Goal: Transaction & Acquisition: Purchase product/service

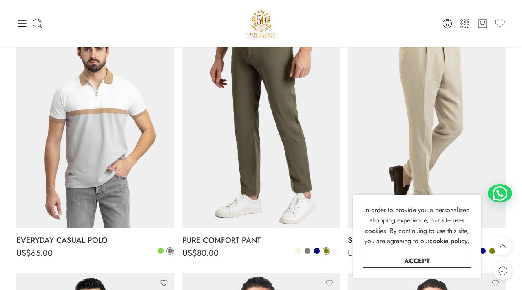
scroll to position [1762, 0]
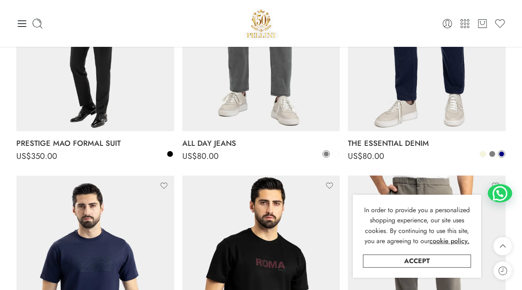
click at [20, 22] on icon at bounding box center [21, 23] width 11 height 11
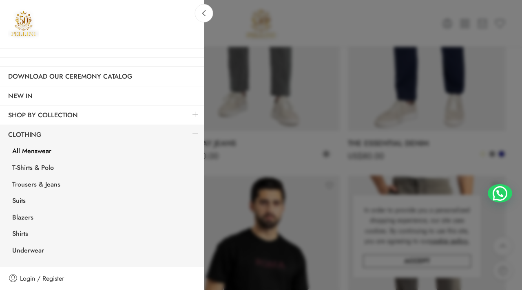
scroll to position [4, 0]
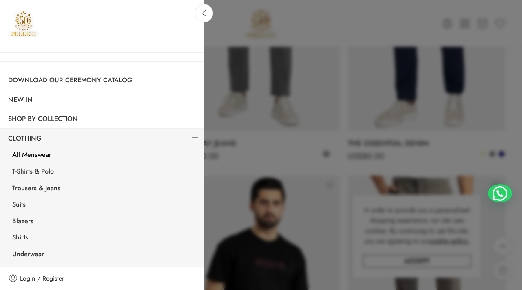
click at [197, 119] on link at bounding box center [195, 118] width 17 height 18
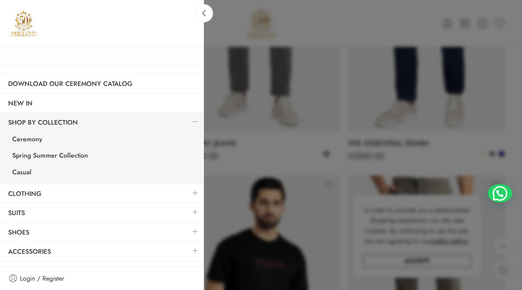
scroll to position [0, 0]
click at [197, 118] on link at bounding box center [195, 122] width 17 height 18
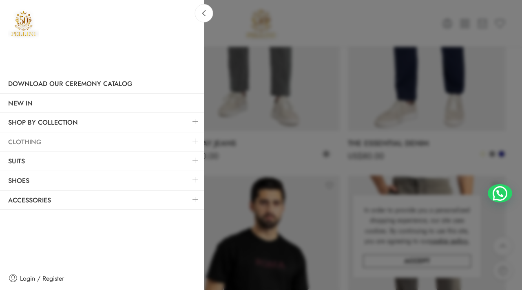
click at [148, 142] on link "Clothing" at bounding box center [102, 142] width 204 height 19
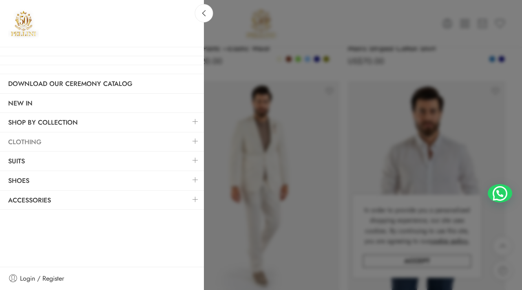
scroll to position [68, 0]
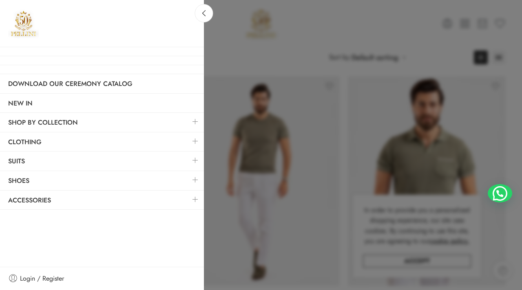
click at [195, 142] on link at bounding box center [195, 142] width 17 height 18
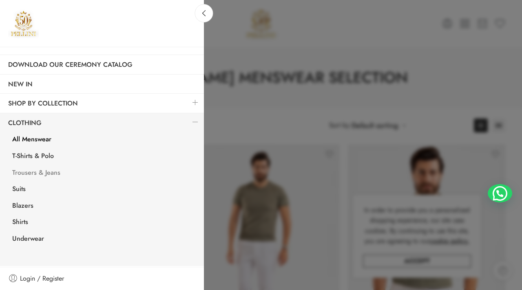
scroll to position [17, 0]
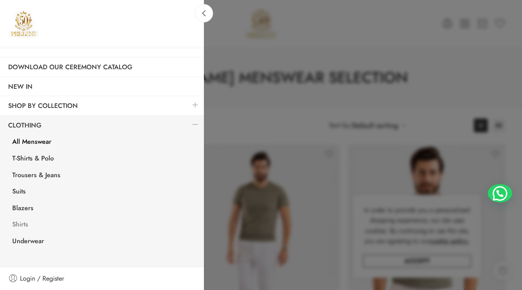
click at [18, 223] on link "Shirts" at bounding box center [104, 225] width 200 height 17
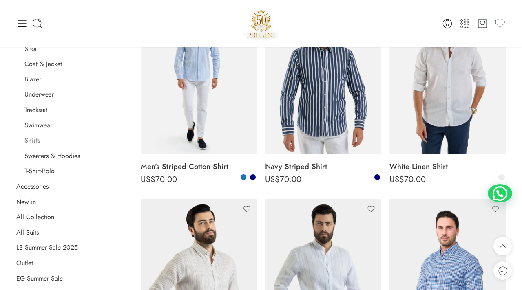
scroll to position [134, 0]
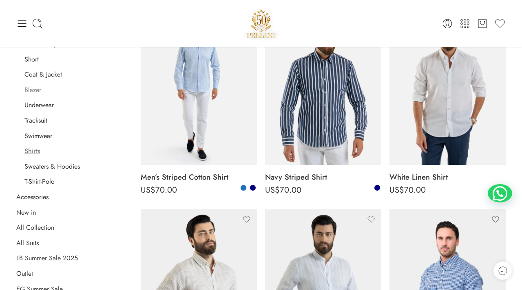
click at [33, 90] on link "Blazer" at bounding box center [32, 90] width 17 height 8
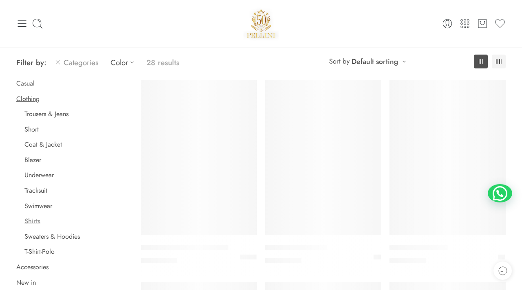
scroll to position [64, 0]
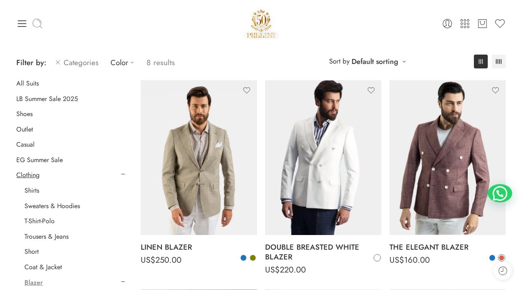
click at [39, 24] on icon at bounding box center [37, 23] width 11 height 11
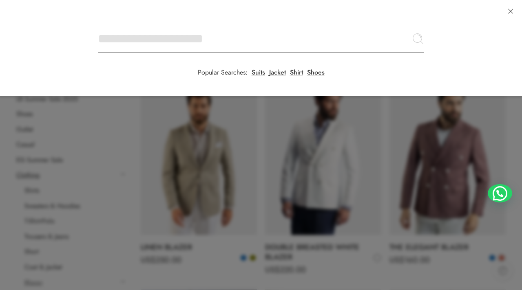
click at [98, 24] on input "Search here" at bounding box center [261, 38] width 326 height 29
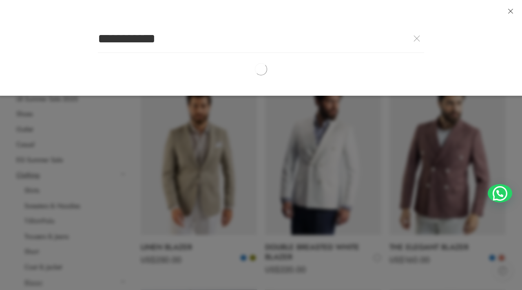
type input "**********"
click button "Search" at bounding box center [0, 0] width 0 height 0
